Goal: Information Seeking & Learning: Learn about a topic

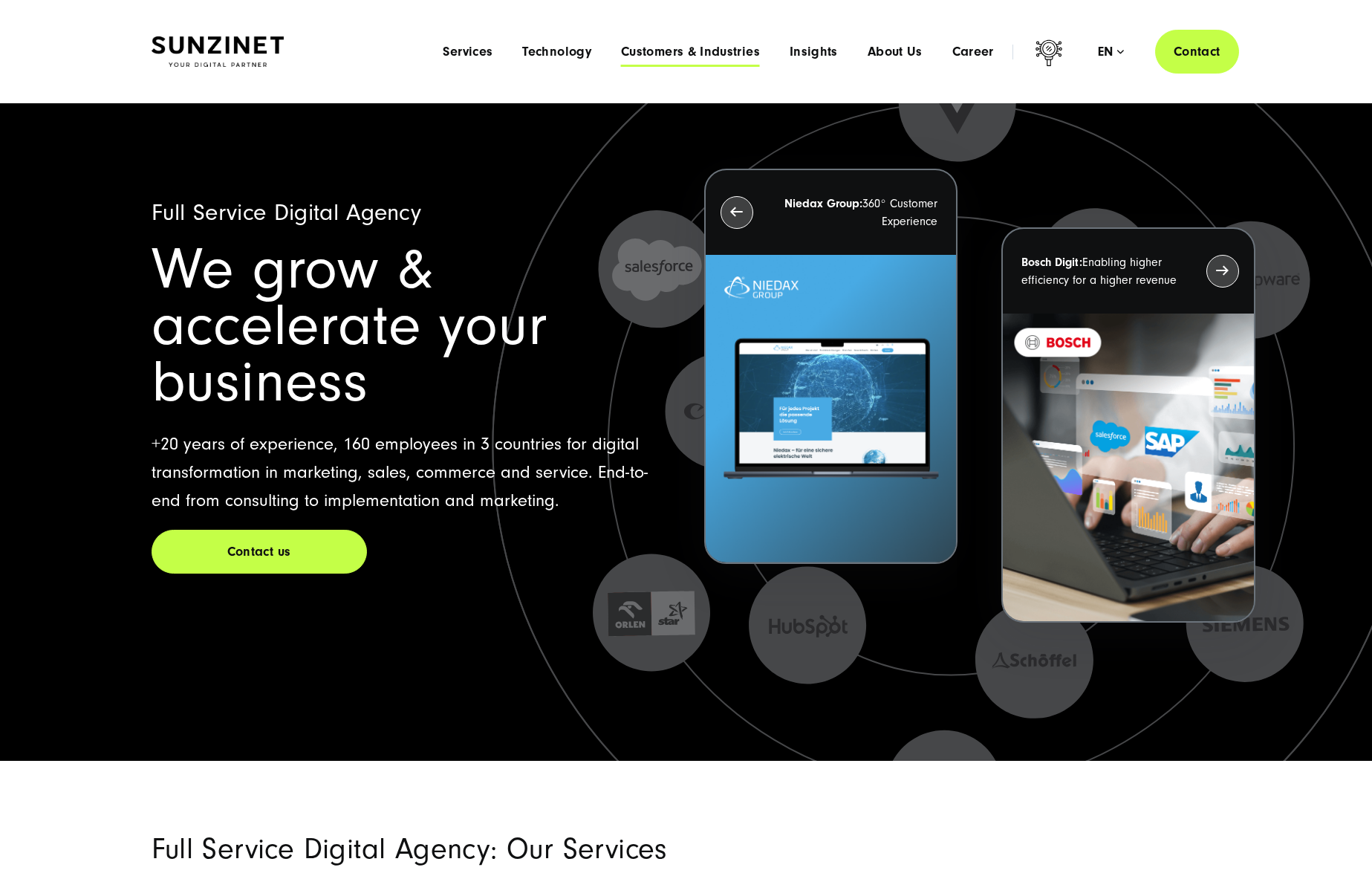
click at [665, 52] on span "Customers & Industries" at bounding box center [690, 52] width 139 height 15
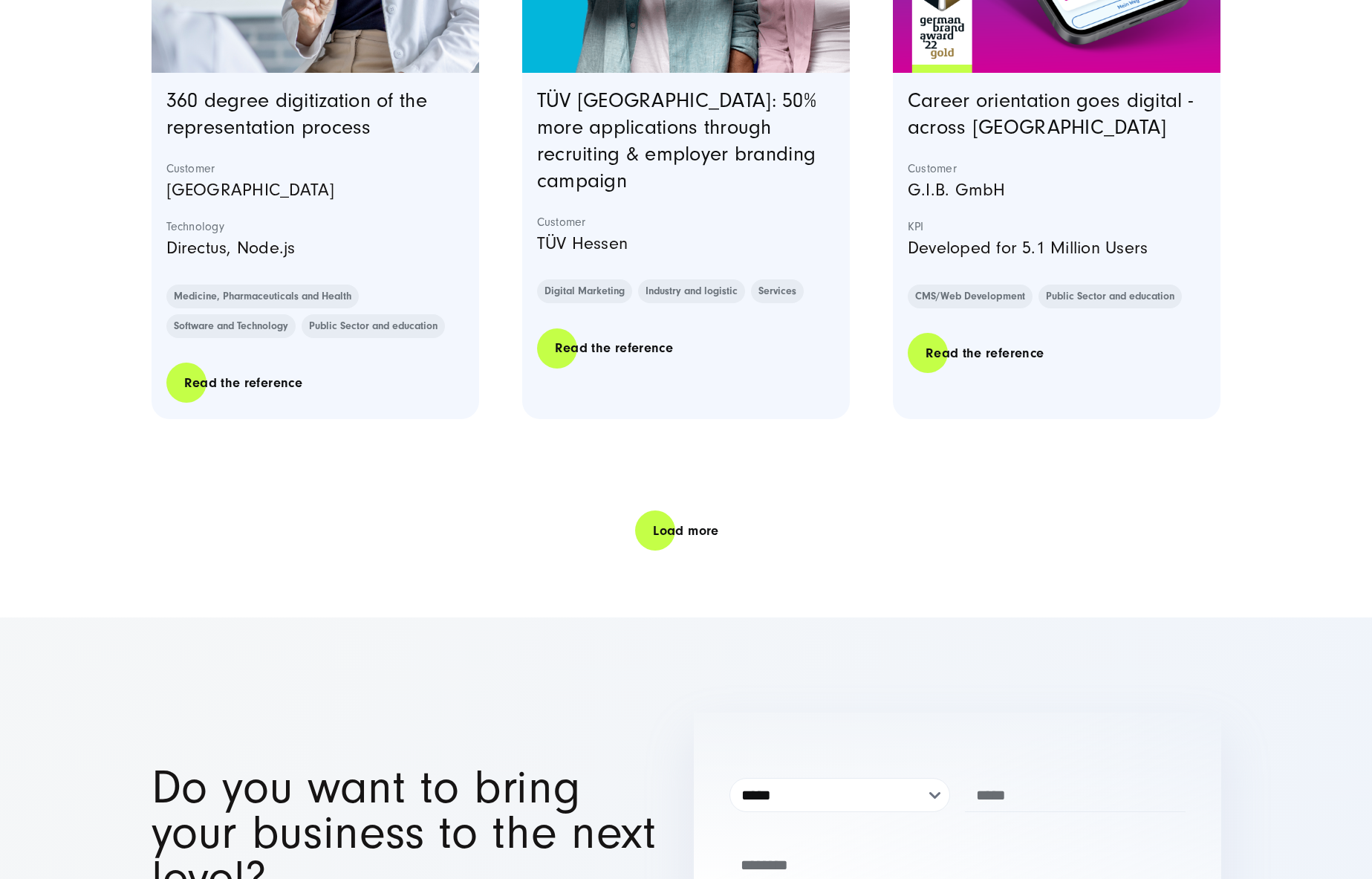
scroll to position [3044, 0]
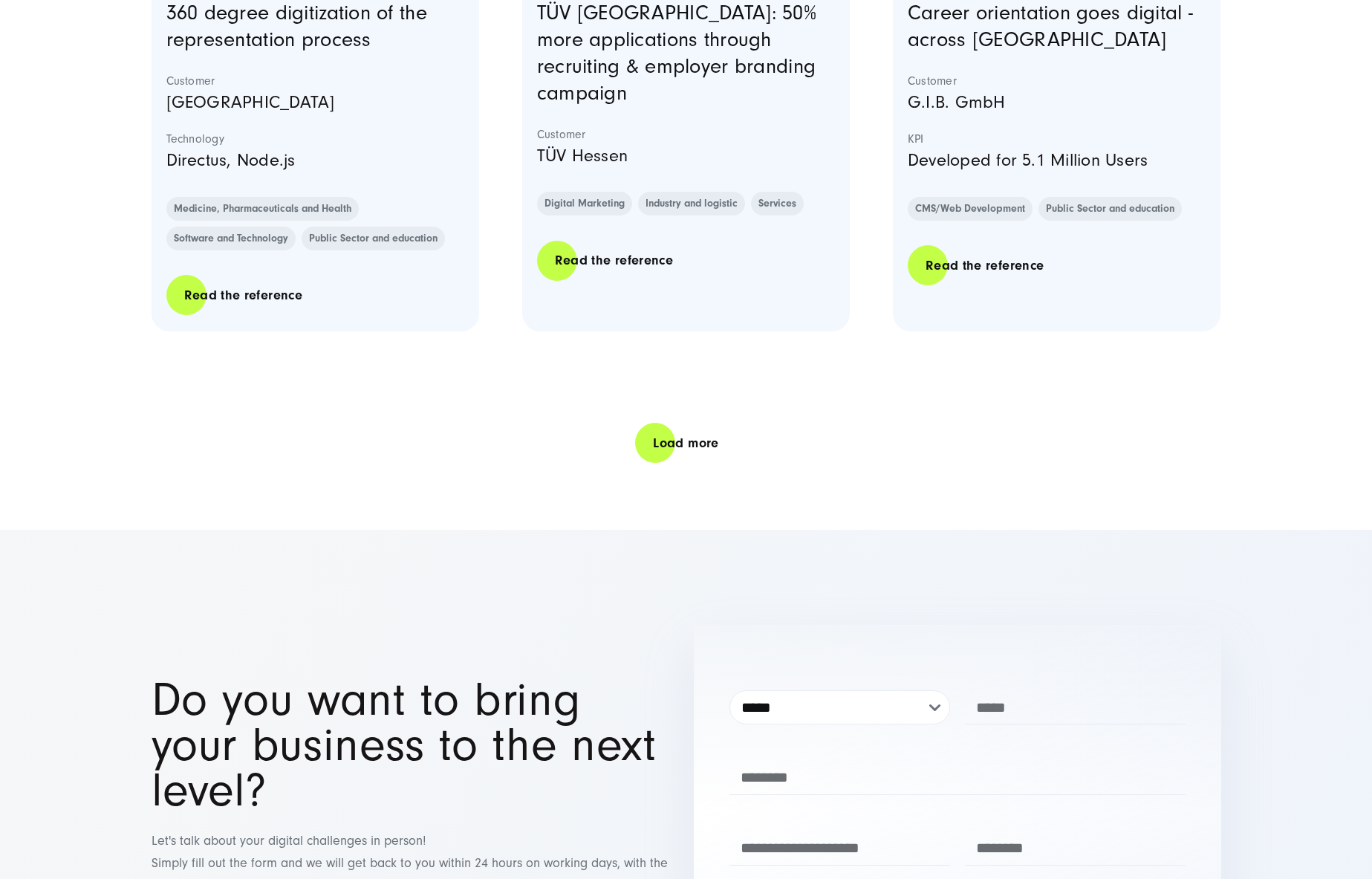
drag, startPoint x: 692, startPoint y: 442, endPoint x: 510, endPoint y: 451, distance: 182.2
click at [689, 443] on link "Load more" at bounding box center [685, 443] width 101 height 42
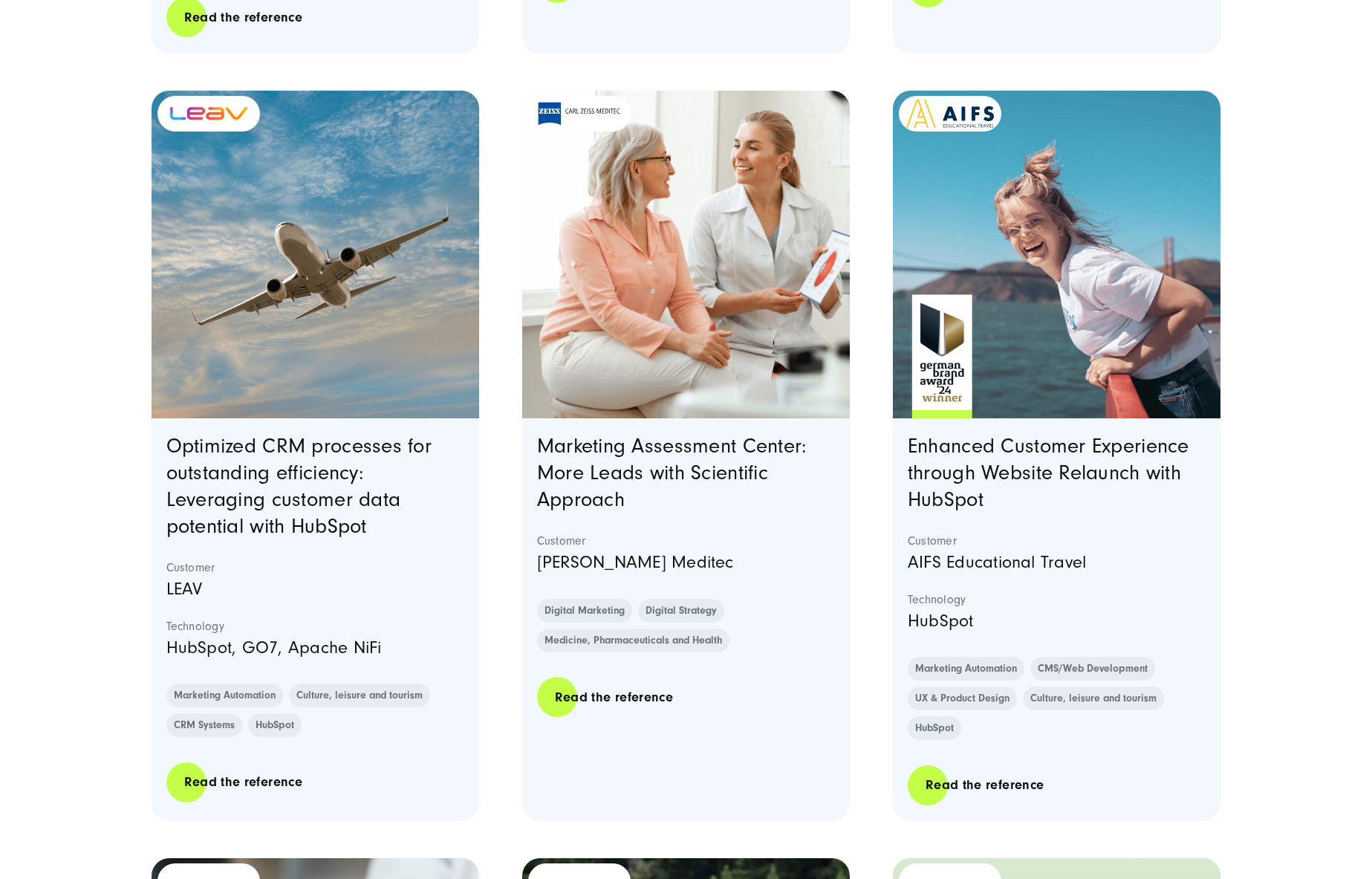
scroll to position [3330, 0]
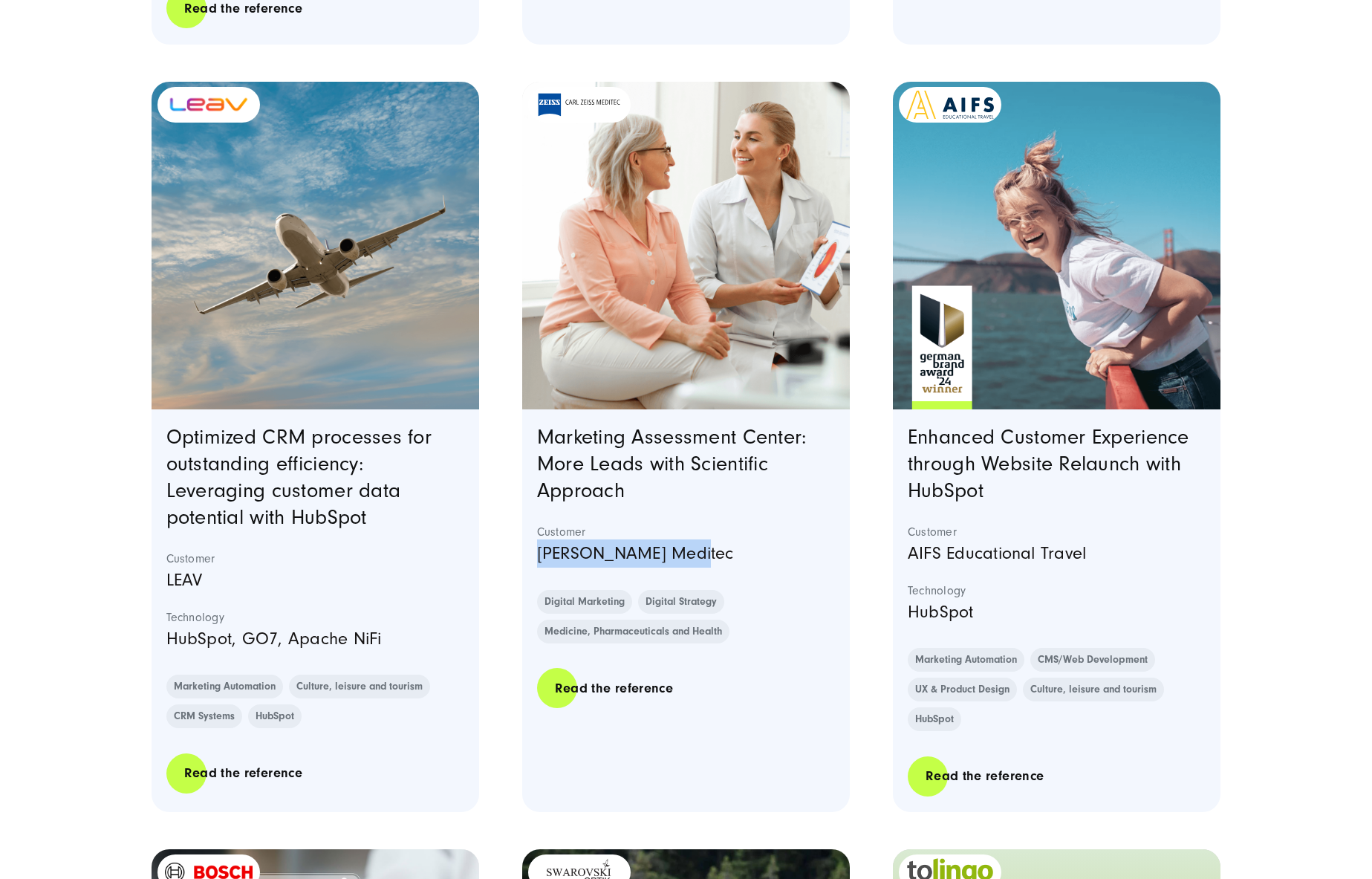
drag, startPoint x: 536, startPoint y: 552, endPoint x: 708, endPoint y: 547, distance: 172.1
click at [708, 547] on p "Carl Zeiss Meditec" at bounding box center [686, 553] width 299 height 28
copy p "Carl Zeiss Meditec"
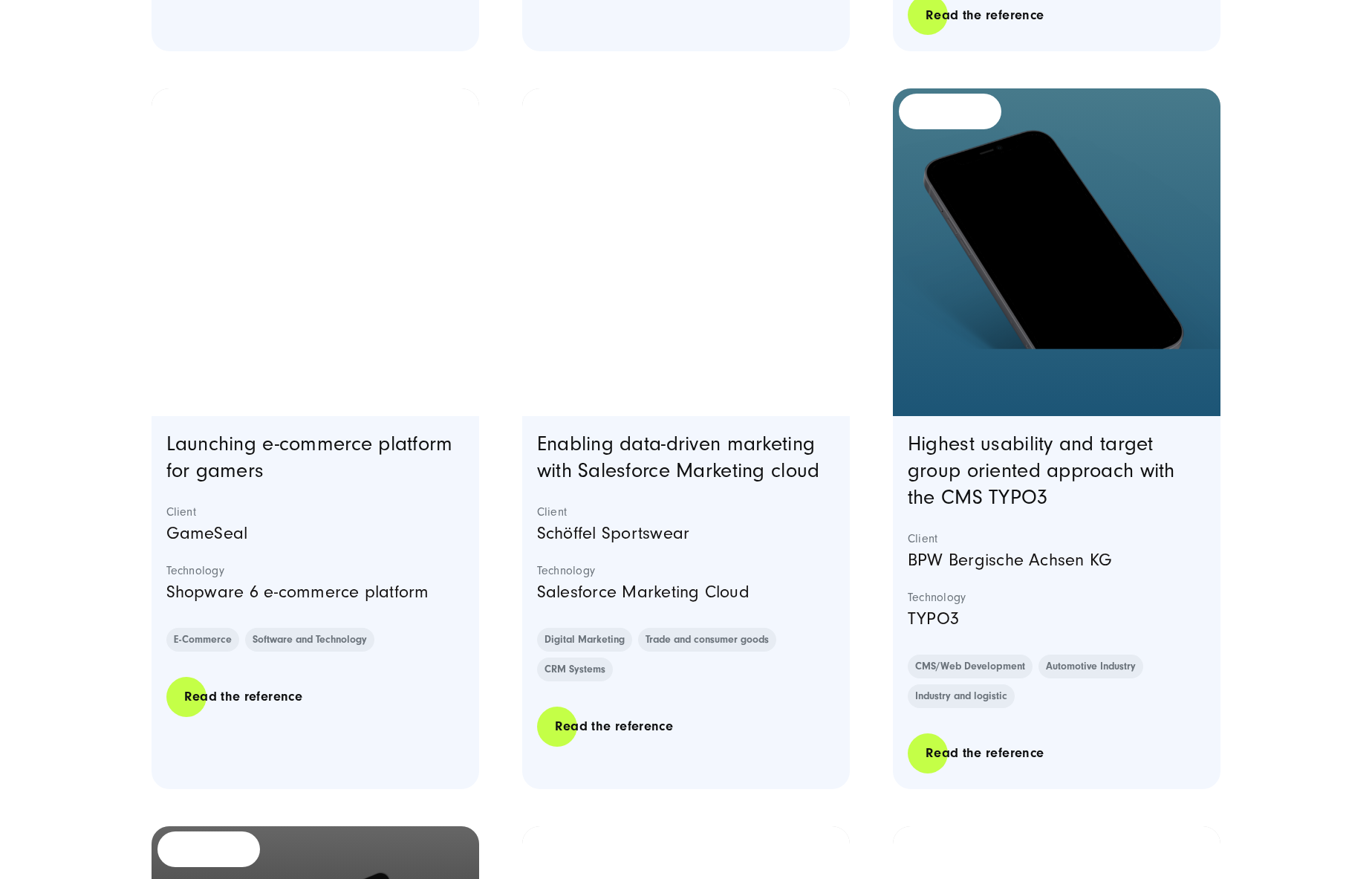
scroll to position [4886, 0]
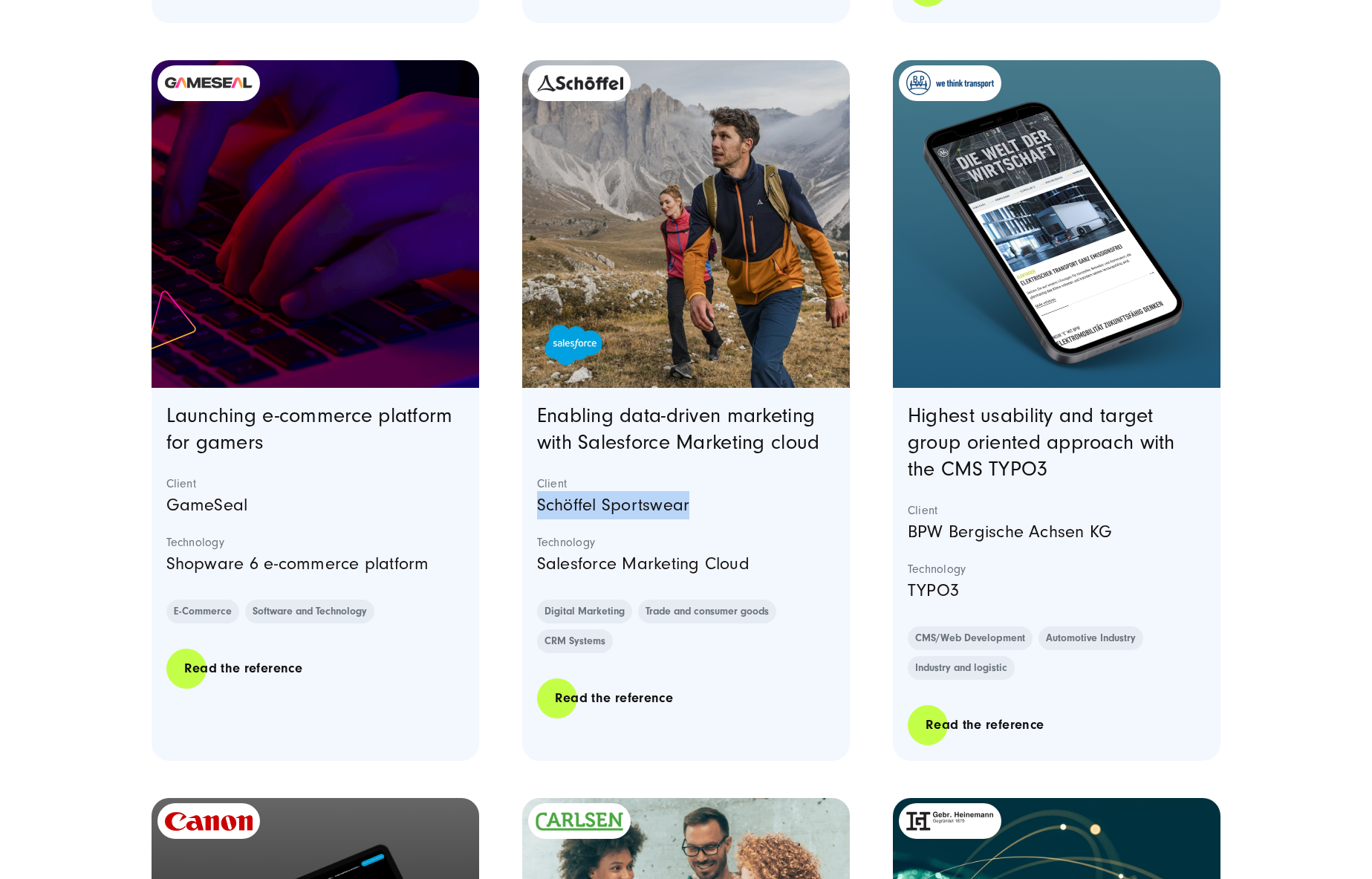
drag, startPoint x: 540, startPoint y: 496, endPoint x: 722, endPoint y: 498, distance: 182.0
click at [722, 498] on p "Schöffel Sportswear" at bounding box center [686, 504] width 299 height 28
copy p "Schöffel Sportswear"
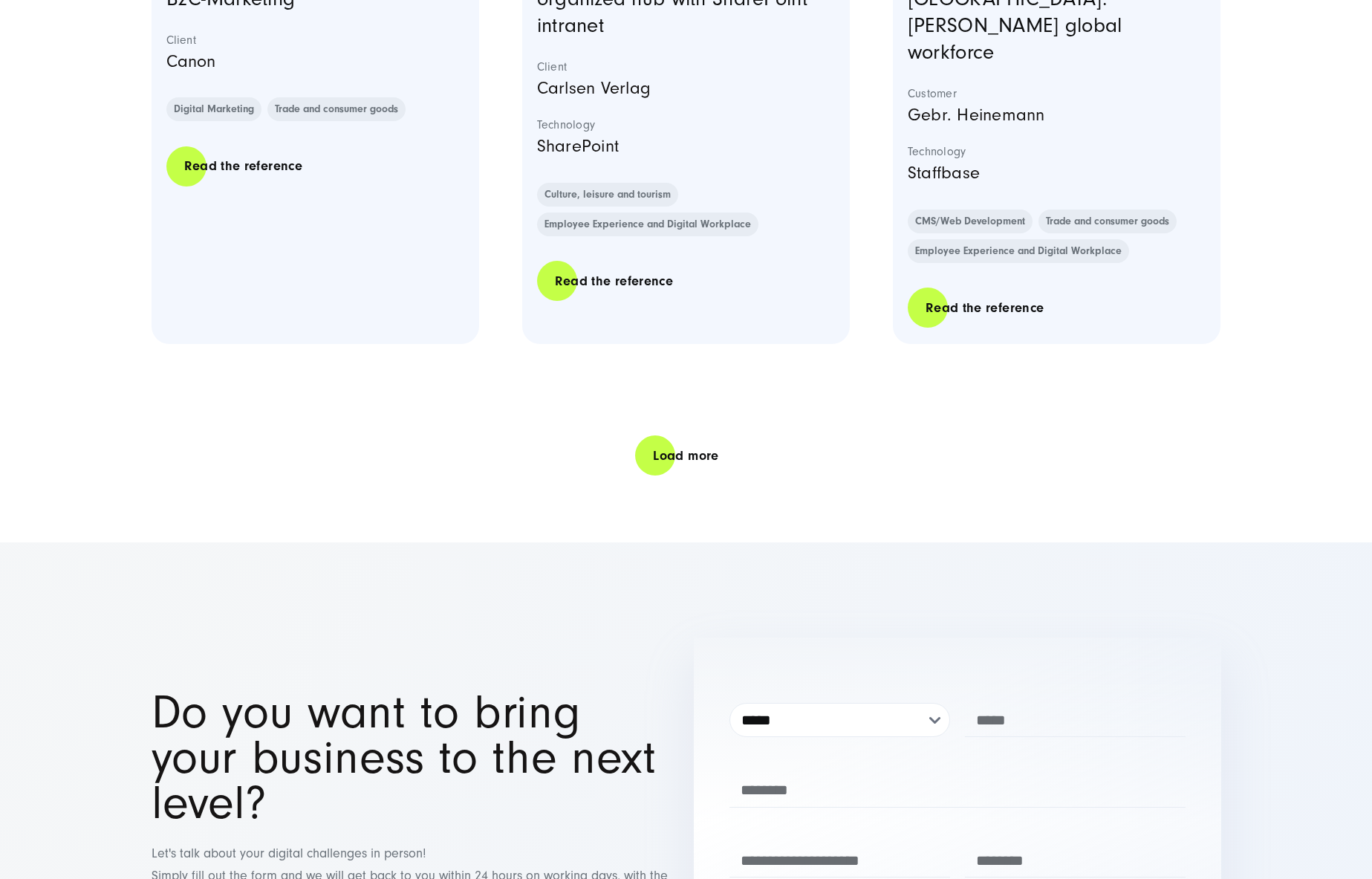
scroll to position [6154, 0]
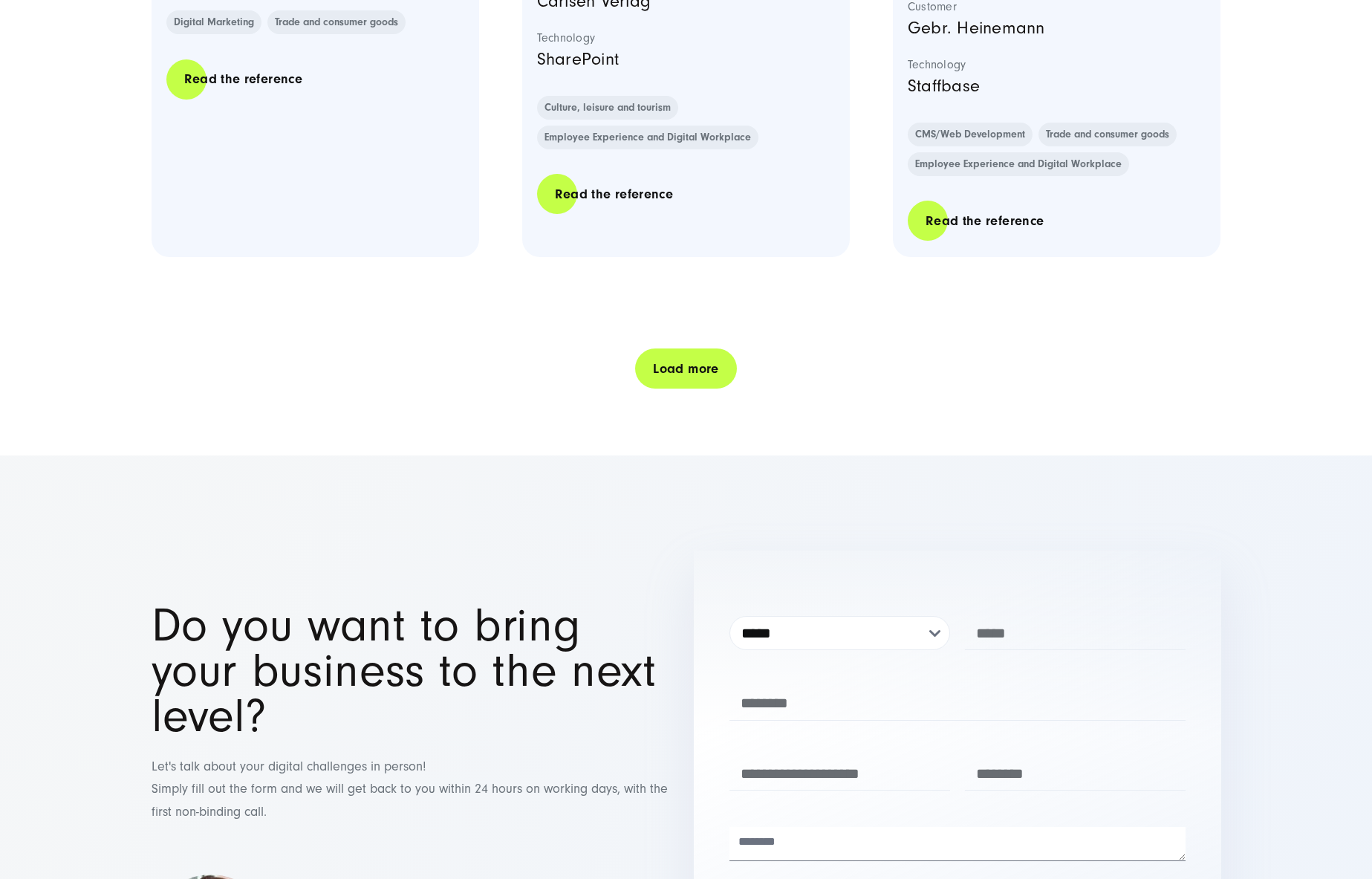
click at [680, 348] on link "Load more" at bounding box center [685, 369] width 101 height 42
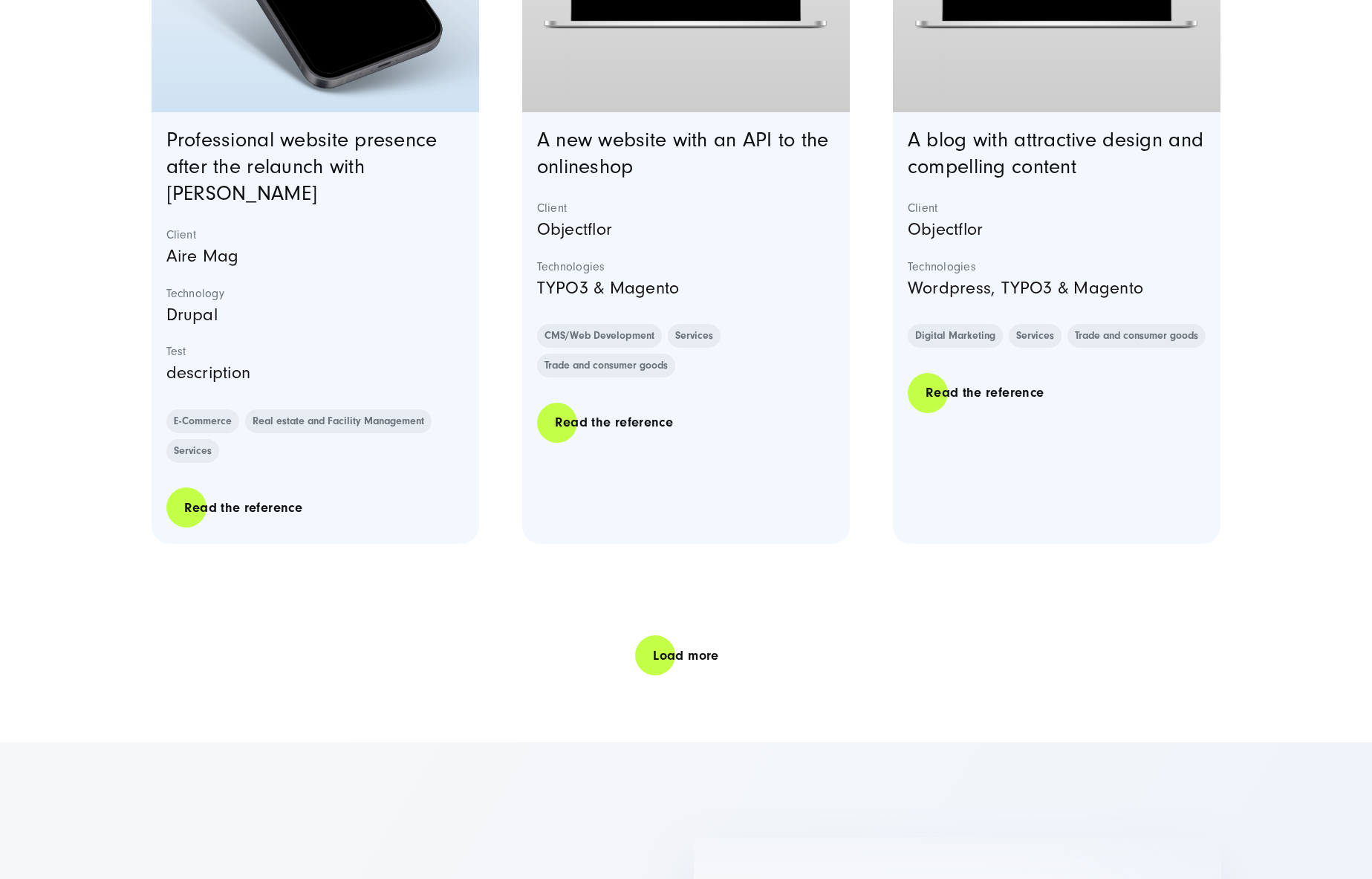
scroll to position [8968, 0]
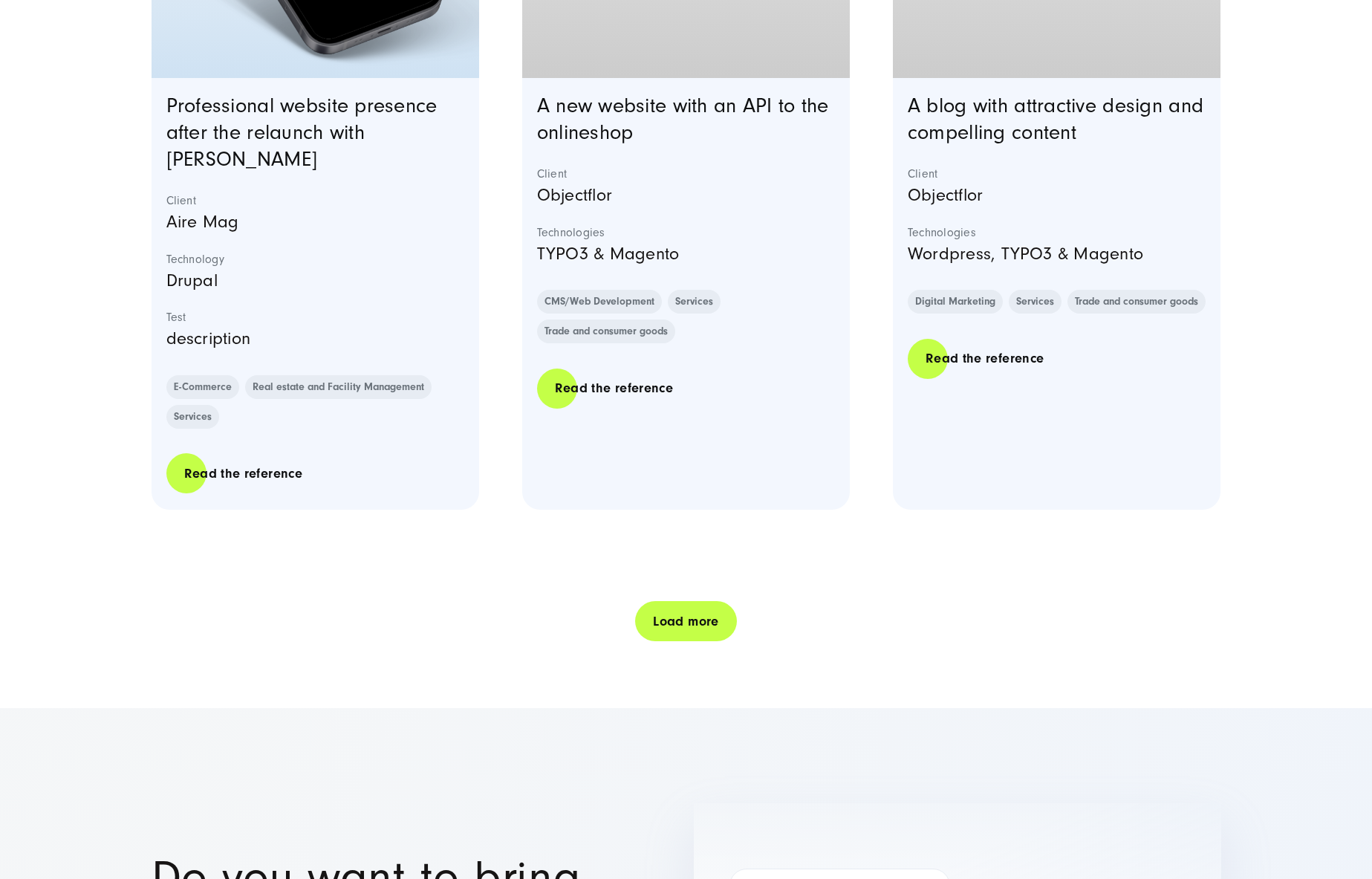
click at [674, 600] on link "Load more" at bounding box center [685, 621] width 101 height 42
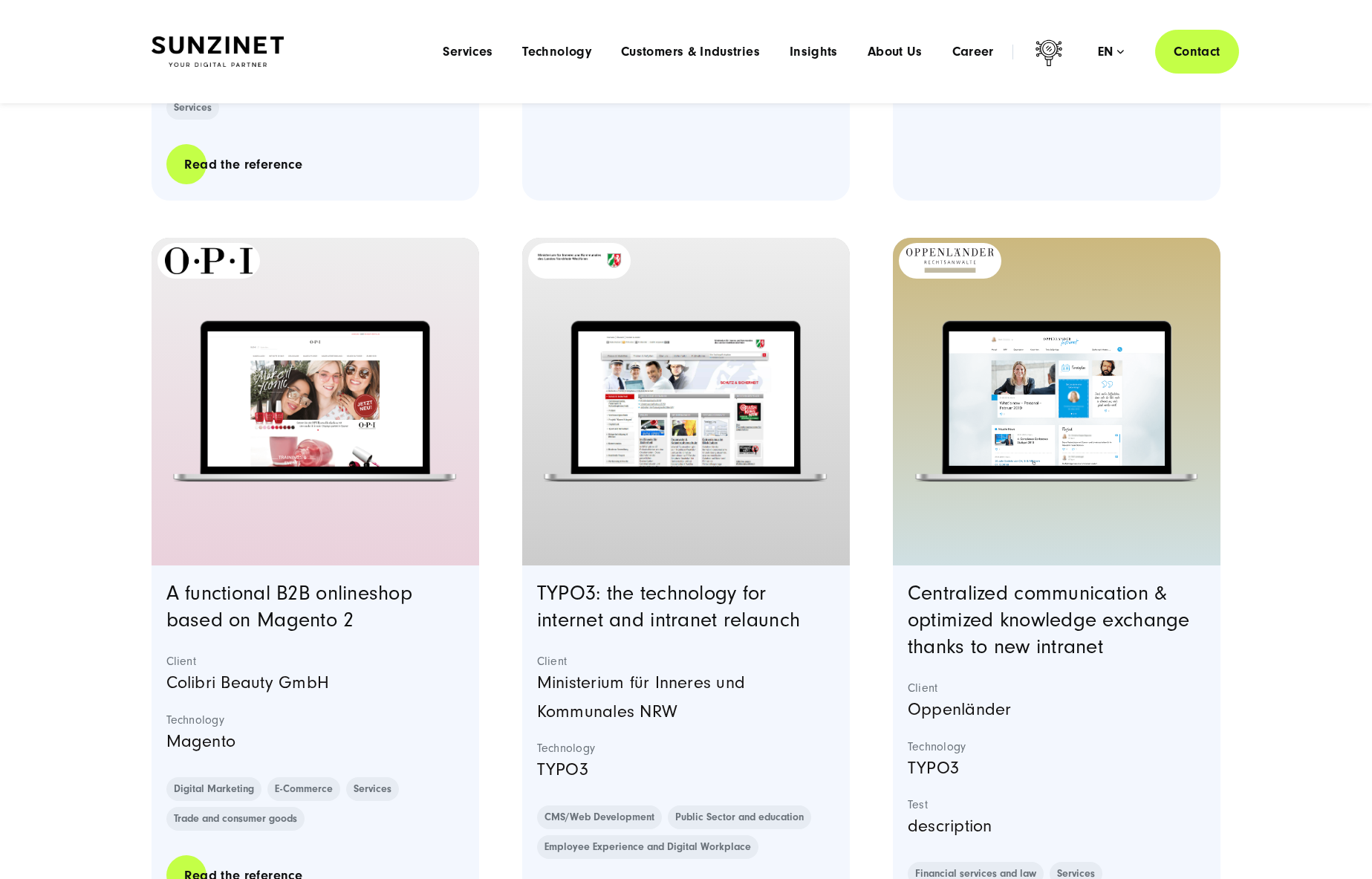
scroll to position [9200, 0]
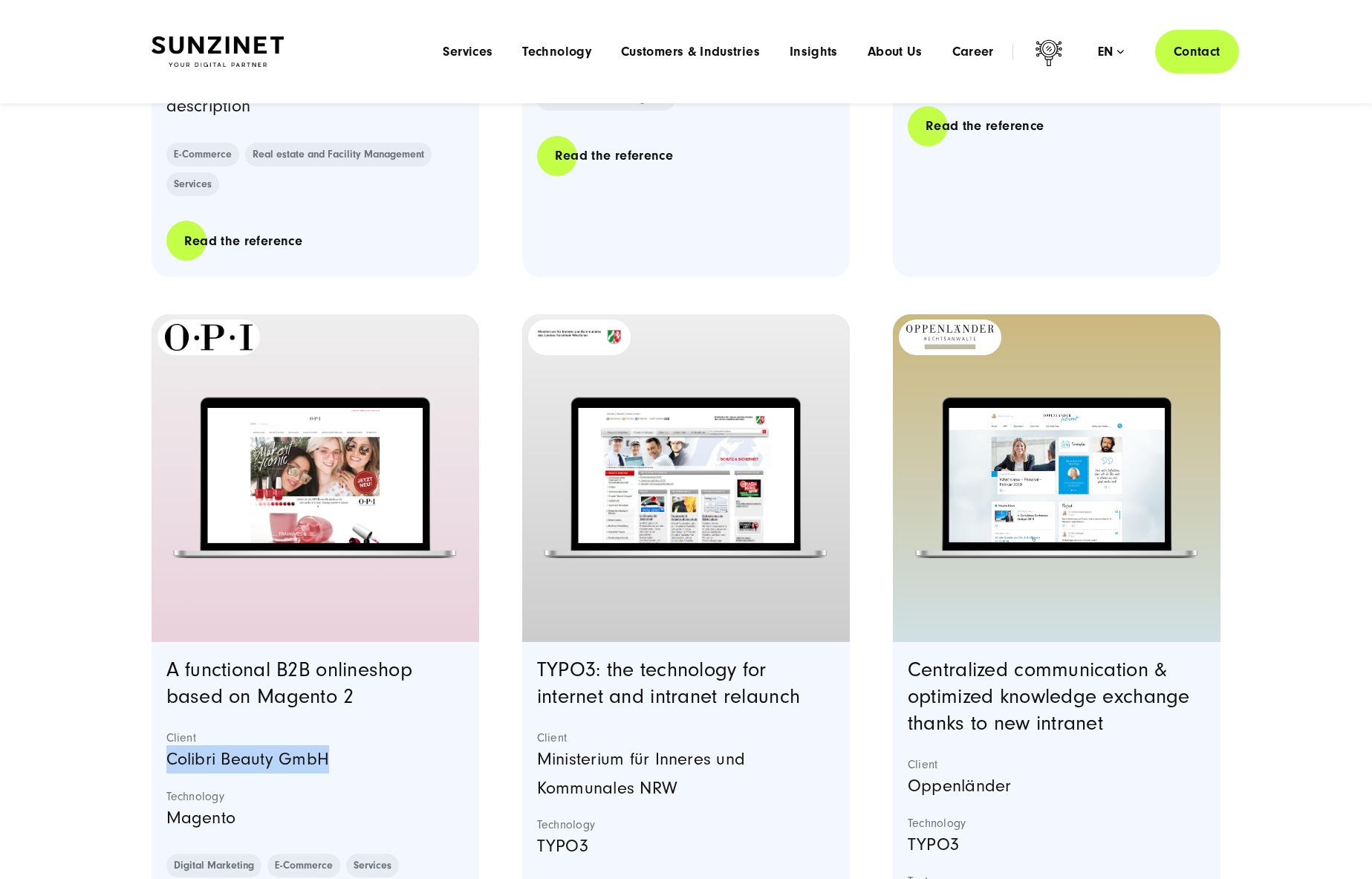
drag, startPoint x: 167, startPoint y: 642, endPoint x: 365, endPoint y: 642, distance: 198.0
click at [365, 745] on p "Colibri Beauty GmbH" at bounding box center [316, 759] width 299 height 28
copy p "Colibri Beauty GmbH"
